Goal: Information Seeking & Learning: Learn about a topic

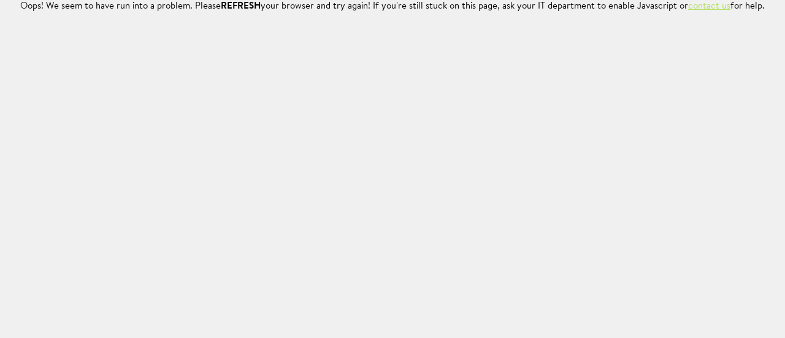
click at [706, 6] on link "contact us" at bounding box center [709, 6] width 42 height 9
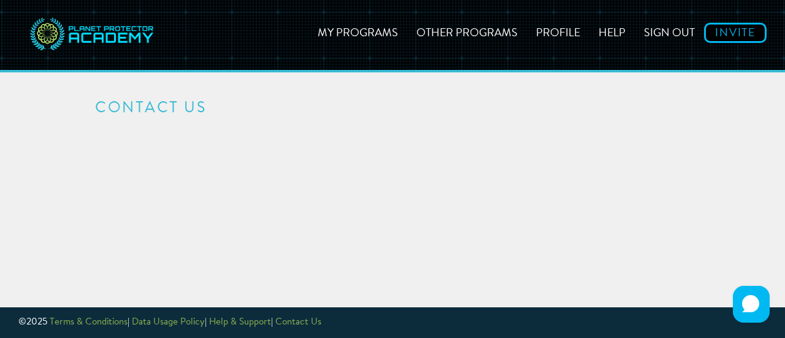
click at [612, 135] on html "My Programs Other Programs Profile Help Sign out Invite Contact Us <a href="[UR…" at bounding box center [392, 169] width 785 height 338
click at [384, 35] on link "My Programs" at bounding box center [357, 31] width 99 height 44
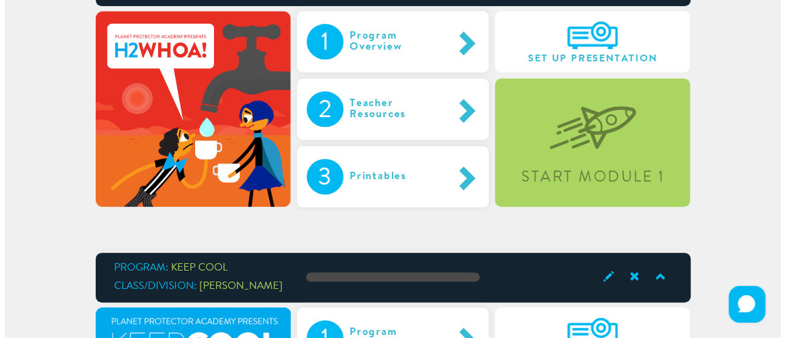
scroll to position [166, 0]
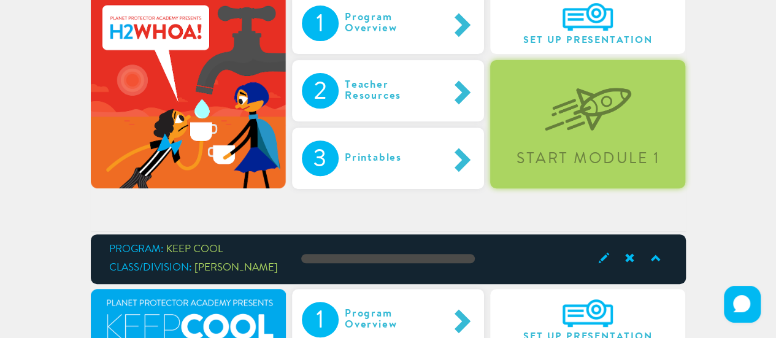
click at [581, 143] on div "Start Module 1" at bounding box center [587, 124] width 195 height 128
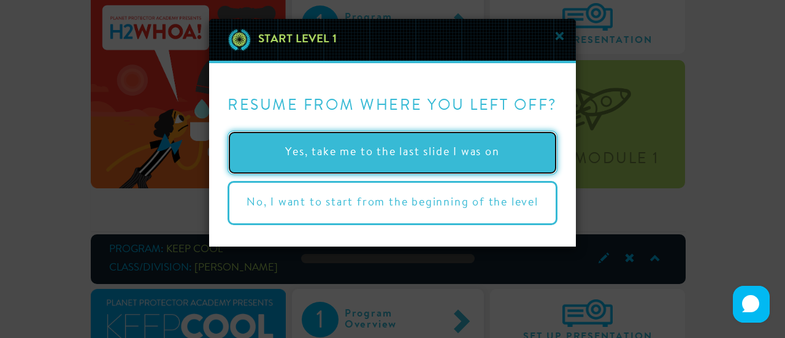
click at [476, 149] on button "Yes, take me to the last slide I was on" at bounding box center [392, 153] width 330 height 44
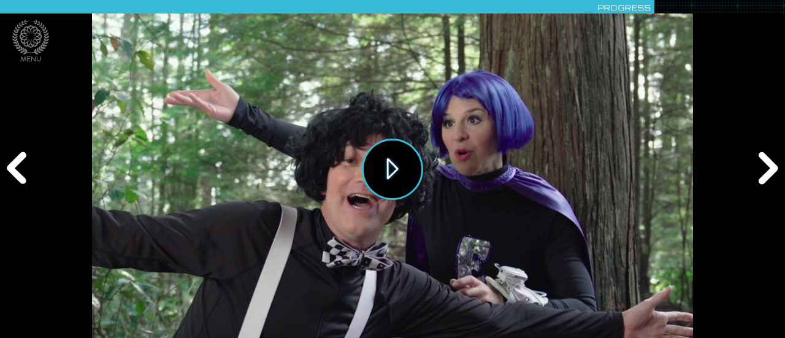
click at [384, 177] on button "Play" at bounding box center [392, 169] width 61 height 61
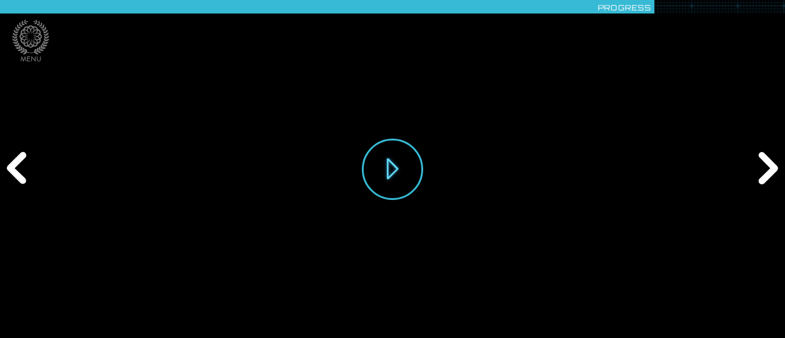
click at [102, 315] on div "Play" at bounding box center [392, 169] width 601 height 338
drag, startPoint x: 111, startPoint y: 311, endPoint x: 98, endPoint y: 313, distance: 13.0
click at [98, 313] on div "Play" at bounding box center [392, 169] width 601 height 338
drag, startPoint x: 110, startPoint y: 308, endPoint x: 98, endPoint y: 308, distance: 12.3
click at [98, 308] on div "Play" at bounding box center [392, 169] width 601 height 338
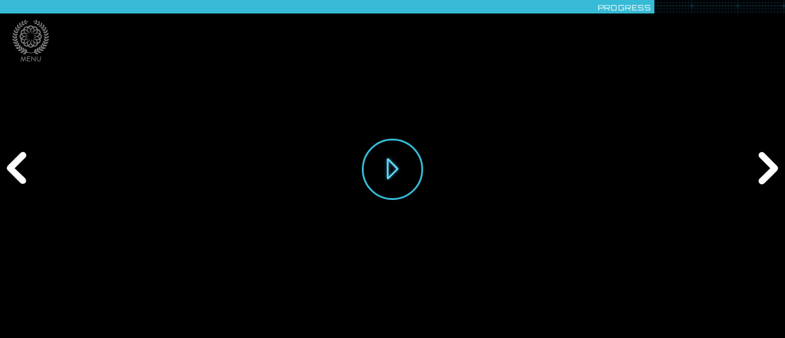
click at [102, 310] on div "Play" at bounding box center [392, 169] width 601 height 338
drag, startPoint x: 115, startPoint y: 313, endPoint x: 101, endPoint y: 310, distance: 15.0
click at [101, 310] on div "Play" at bounding box center [392, 169] width 601 height 338
click at [13, 170] on div "Previous" at bounding box center [18, 168] width 37 height 101
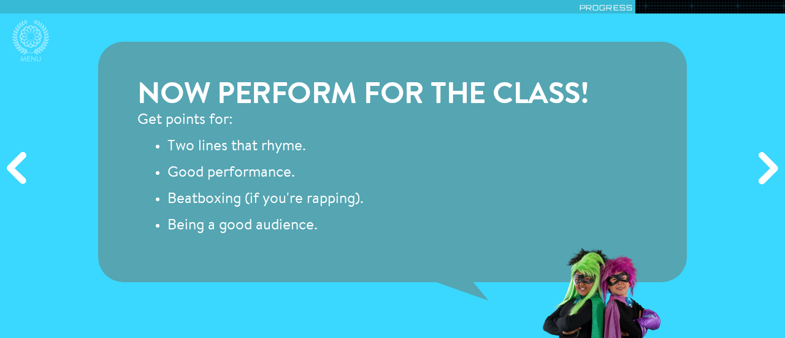
click at [772, 161] on div "Next" at bounding box center [765, 168] width 37 height 101
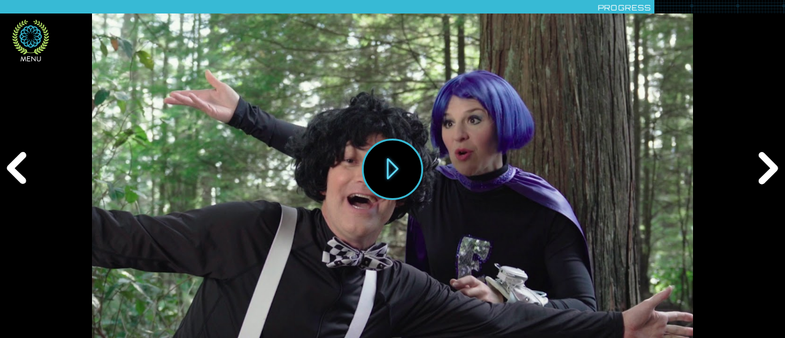
click at [32, 43] on icon at bounding box center [30, 37] width 37 height 35
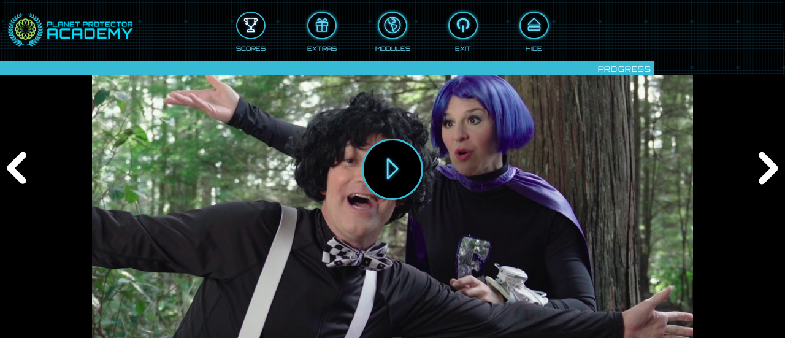
click at [255, 23] on div at bounding box center [250, 25] width 27 height 20
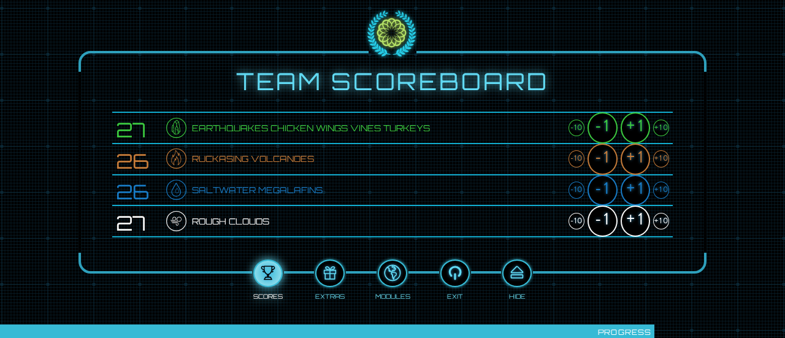
click at [634, 129] on div "+1" at bounding box center [634, 127] width 29 height 31
click at [637, 154] on div "+1" at bounding box center [634, 158] width 29 height 31
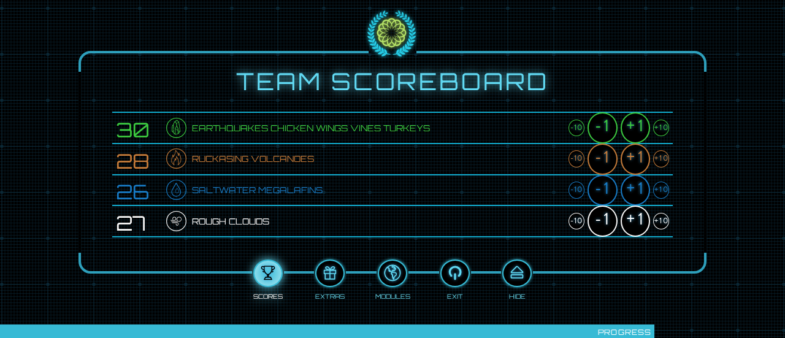
click at [637, 154] on div "+1" at bounding box center [634, 158] width 29 height 31
click at [641, 185] on div "+1" at bounding box center [634, 190] width 29 height 31
click at [640, 185] on div "+1" at bounding box center [634, 190] width 29 height 31
click at [634, 218] on div "+1" at bounding box center [634, 220] width 29 height 31
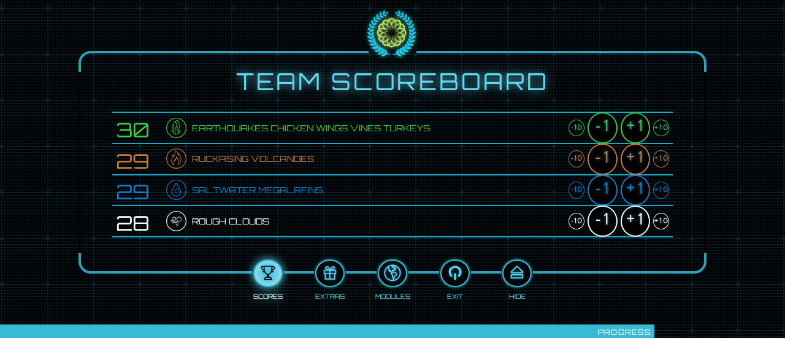
click at [634, 218] on div "+1" at bounding box center [634, 220] width 29 height 31
click at [517, 269] on div at bounding box center [516, 273] width 27 height 20
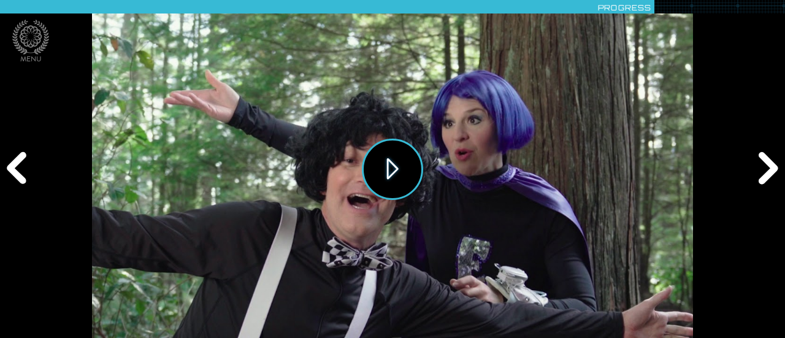
click at [399, 160] on button "Play" at bounding box center [392, 169] width 61 height 61
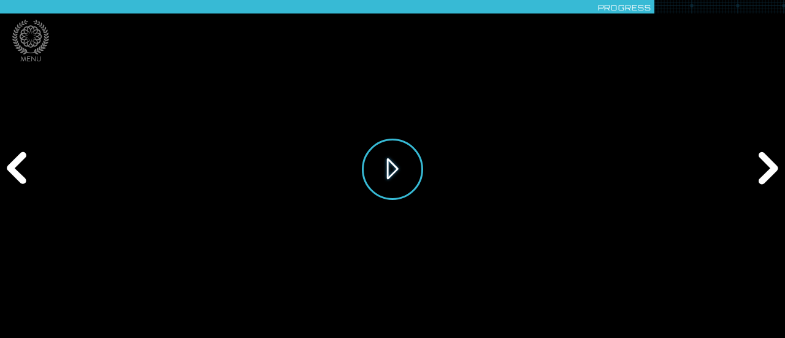
click at [385, 162] on button "Play" at bounding box center [392, 169] width 61 height 61
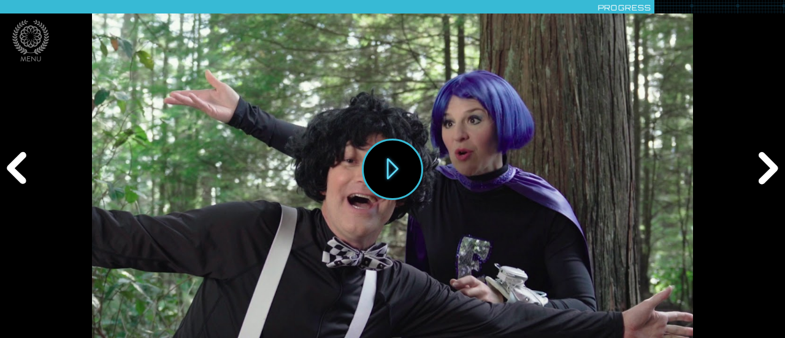
click at [773, 167] on div "Next" at bounding box center [765, 168] width 37 height 101
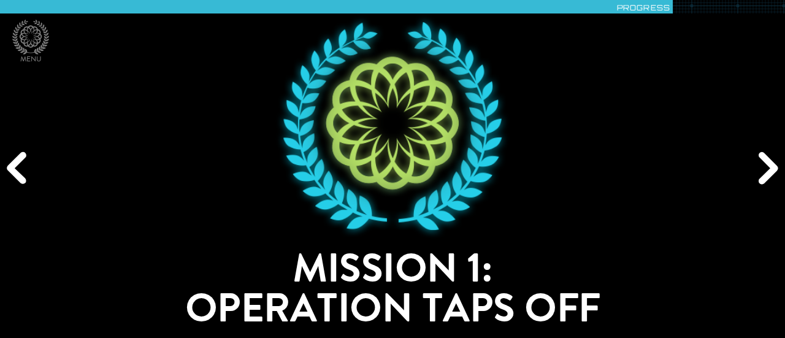
click at [773, 167] on div "Next" at bounding box center [765, 168] width 37 height 101
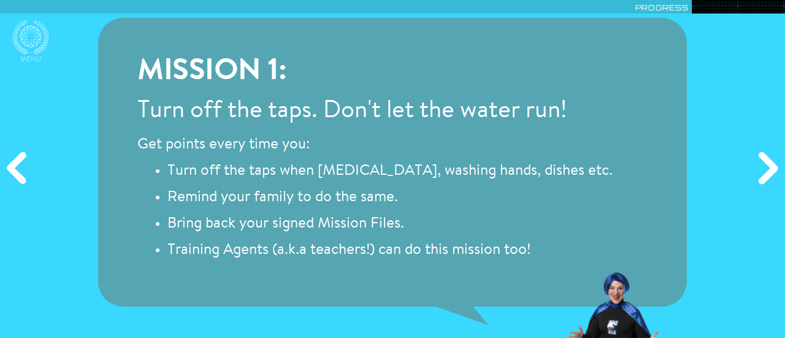
click at [16, 172] on div "Previous" at bounding box center [18, 168] width 37 height 101
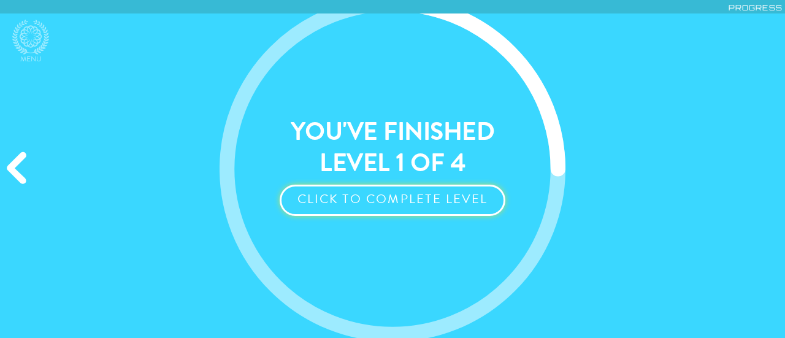
click at [347, 199] on button "Click to Complete Level" at bounding box center [392, 200] width 225 height 31
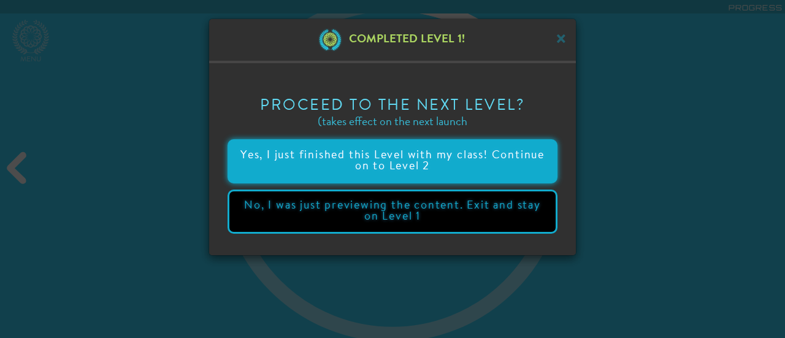
click at [439, 161] on button "Yes, I just finished this Level with my class! Continue on to Level 2" at bounding box center [392, 161] width 330 height 44
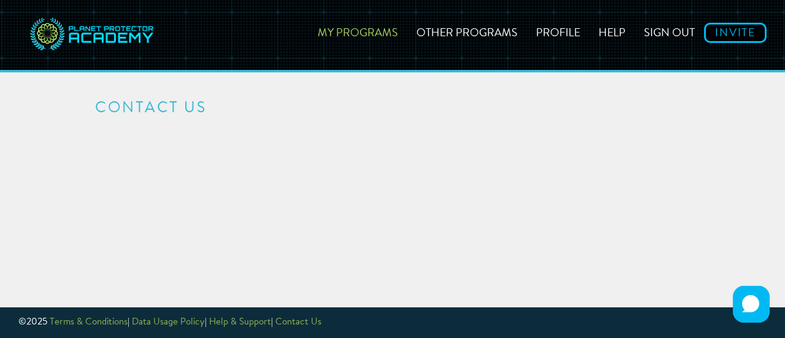
click at [343, 31] on link "My Programs" at bounding box center [357, 31] width 99 height 44
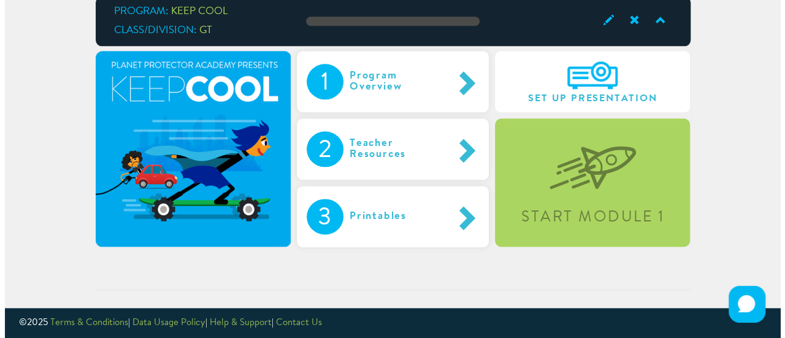
scroll to position [698, 0]
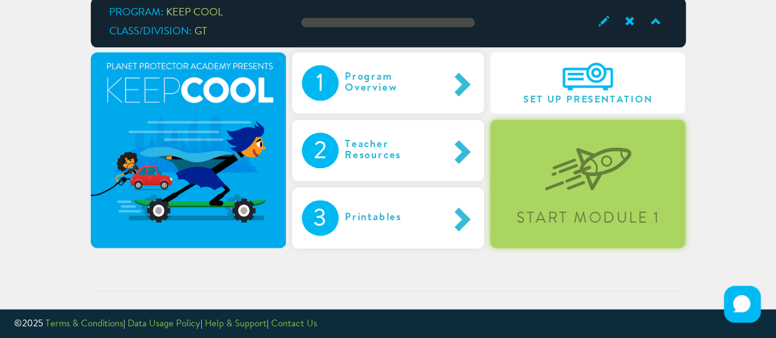
click at [641, 208] on div "Start Module 1" at bounding box center [587, 184] width 195 height 128
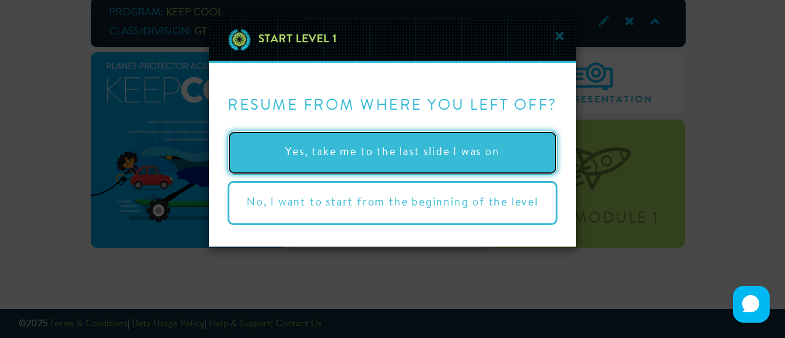
click at [434, 159] on button "Yes, take me to the last slide I was on" at bounding box center [392, 153] width 330 height 44
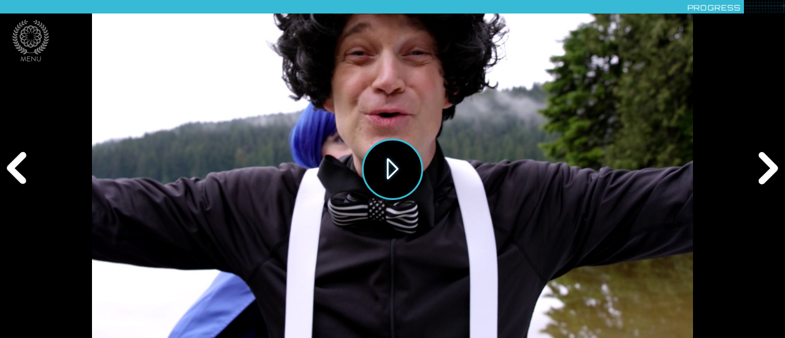
click at [396, 158] on button "Play" at bounding box center [392, 169] width 61 height 61
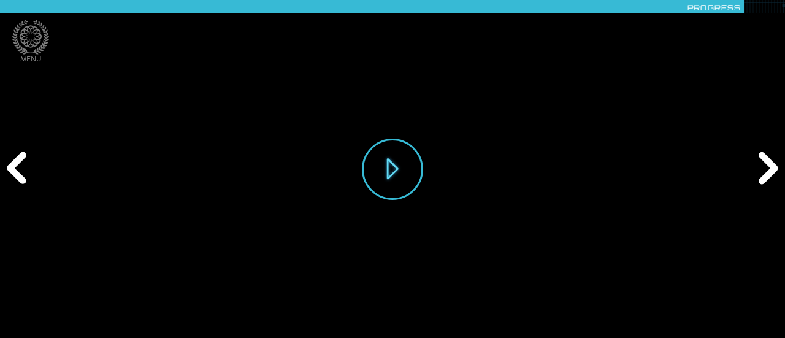
click at [767, 169] on div "Next" at bounding box center [765, 168] width 37 height 101
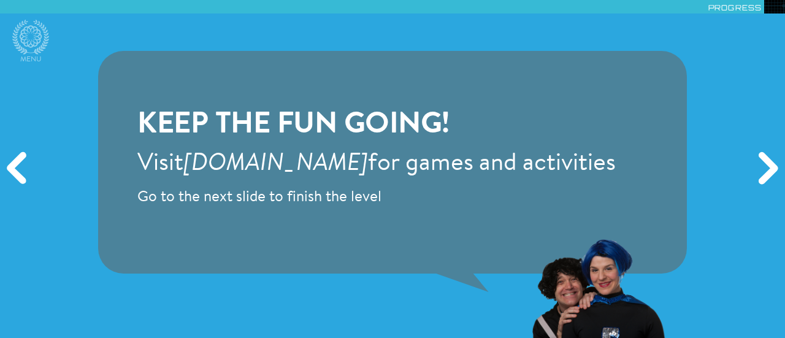
click at [13, 165] on div "Previous" at bounding box center [18, 168] width 37 height 101
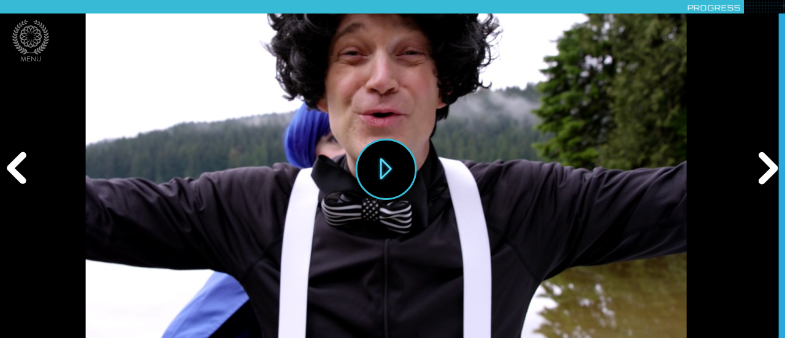
click at [13, 165] on div "Previous" at bounding box center [18, 168] width 37 height 101
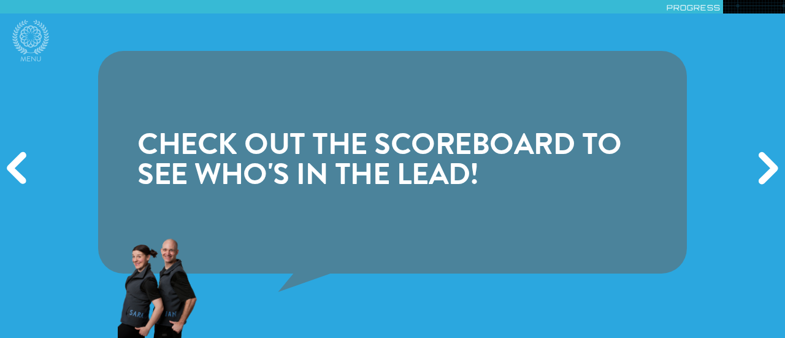
click at [13, 165] on div "Previous" at bounding box center [18, 168] width 37 height 101
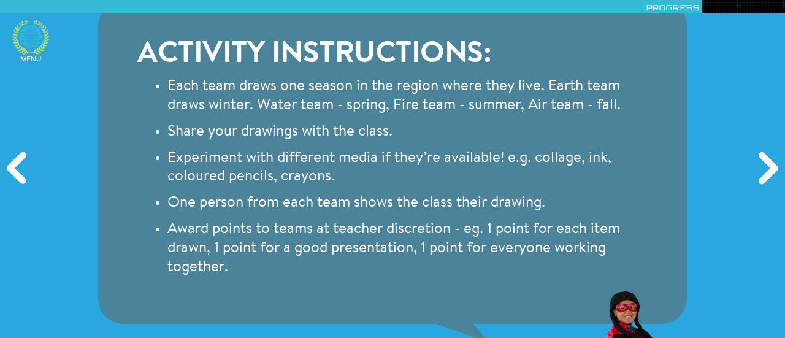
click at [36, 31] on icon at bounding box center [30, 37] width 37 height 35
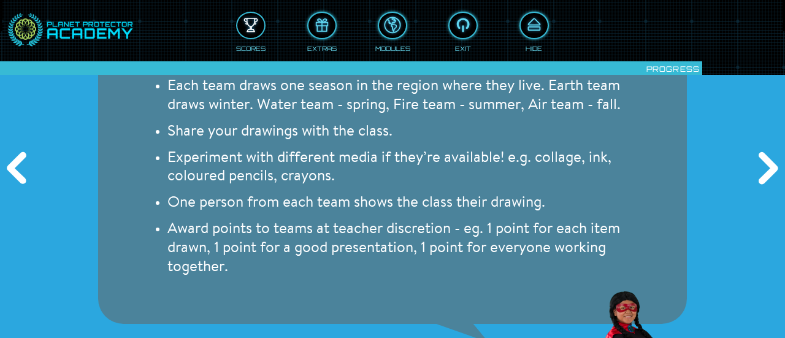
click at [244, 30] on div at bounding box center [250, 25] width 27 height 20
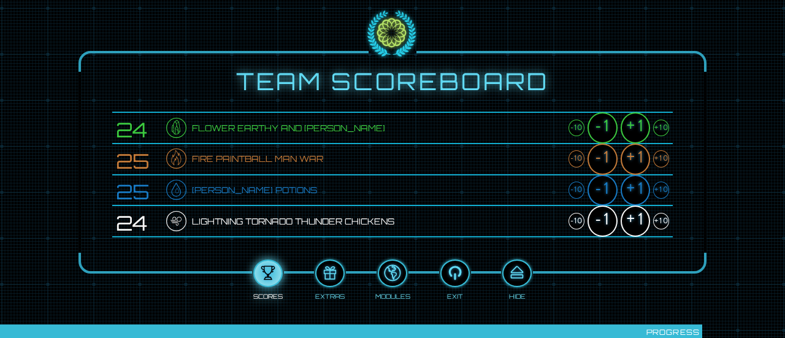
click at [634, 125] on div "+1" at bounding box center [634, 127] width 29 height 31
click at [636, 157] on div "+1" at bounding box center [634, 158] width 29 height 31
click at [639, 184] on div "+1" at bounding box center [634, 190] width 29 height 31
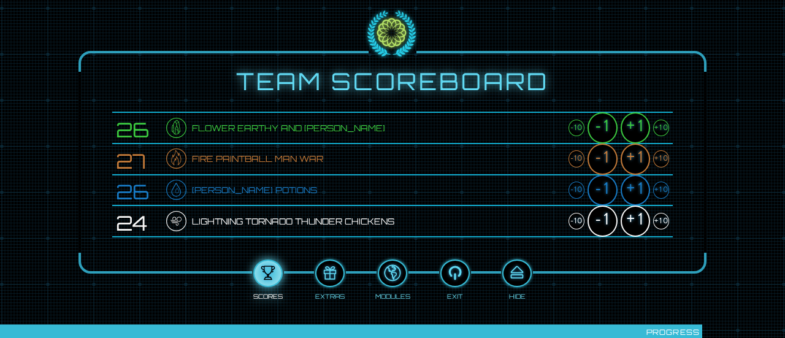
click at [639, 184] on div "+1" at bounding box center [634, 190] width 29 height 31
click at [641, 221] on div "+1" at bounding box center [634, 220] width 29 height 31
click at [521, 267] on div at bounding box center [516, 273] width 27 height 20
